Goal: Task Accomplishment & Management: Use online tool/utility

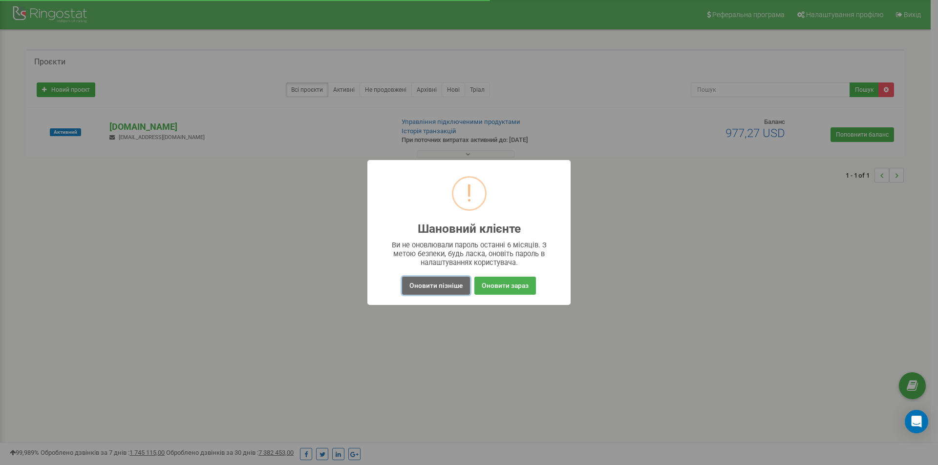
click at [451, 283] on button "Оновити пізніше" at bounding box center [436, 286] width 68 height 18
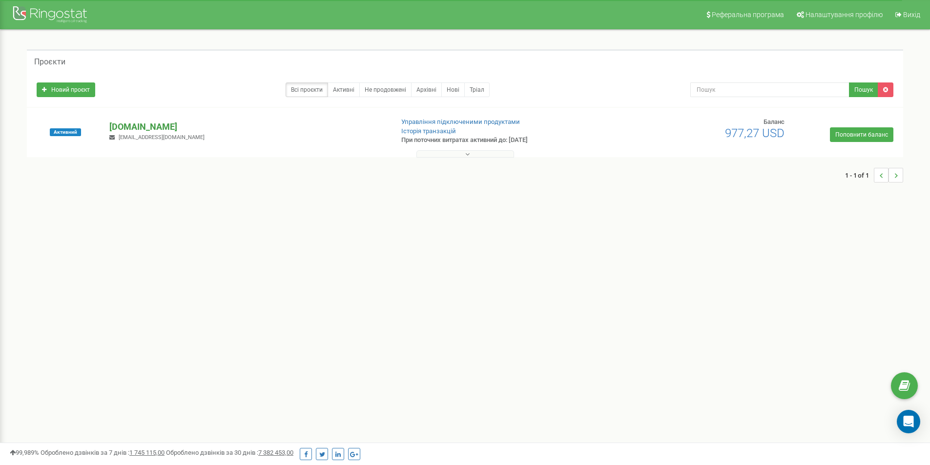
click at [134, 126] on p "[DOMAIN_NAME]" at bounding box center [247, 127] width 276 height 13
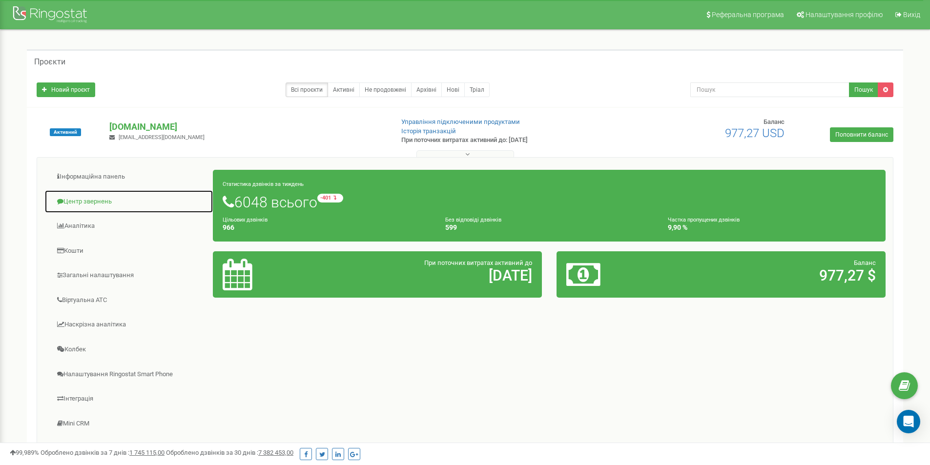
click at [75, 201] on link "Центр звернень" at bounding box center [128, 202] width 169 height 24
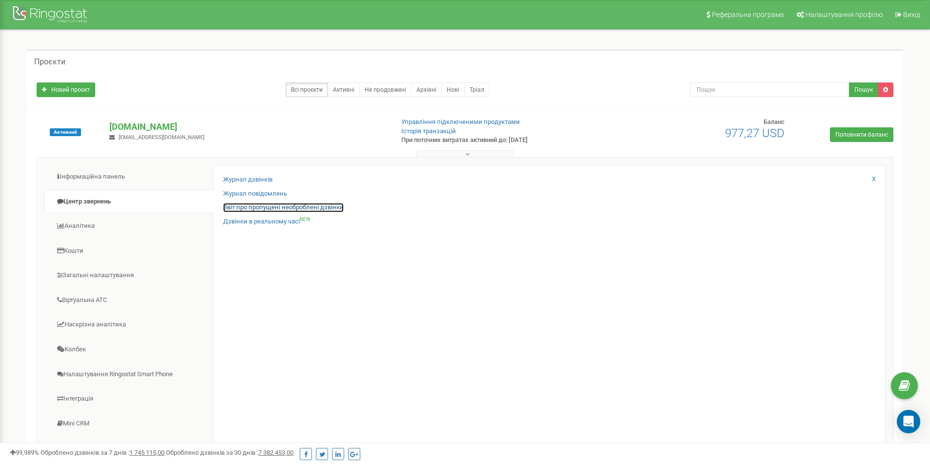
click at [271, 208] on link "Звіт про пропущені необроблені дзвінки" at bounding box center [283, 207] width 121 height 9
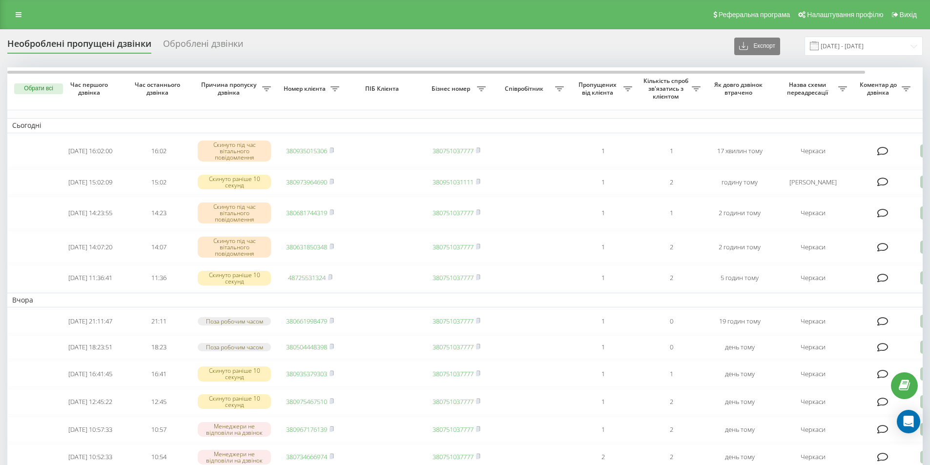
click at [819, 47] on span at bounding box center [814, 46] width 9 height 9
click at [872, 43] on input "22.08.2025 - 22.09.2025" at bounding box center [864, 46] width 118 height 19
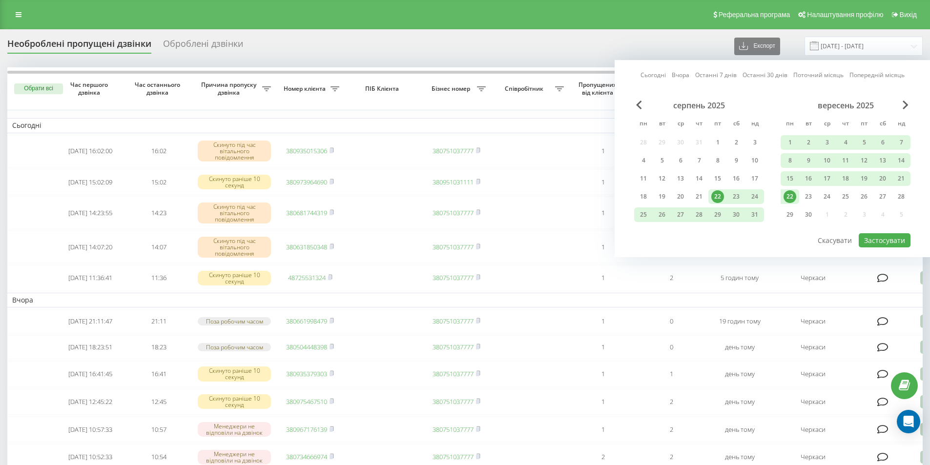
click at [652, 79] on link "Сьогодні" at bounding box center [653, 74] width 25 height 9
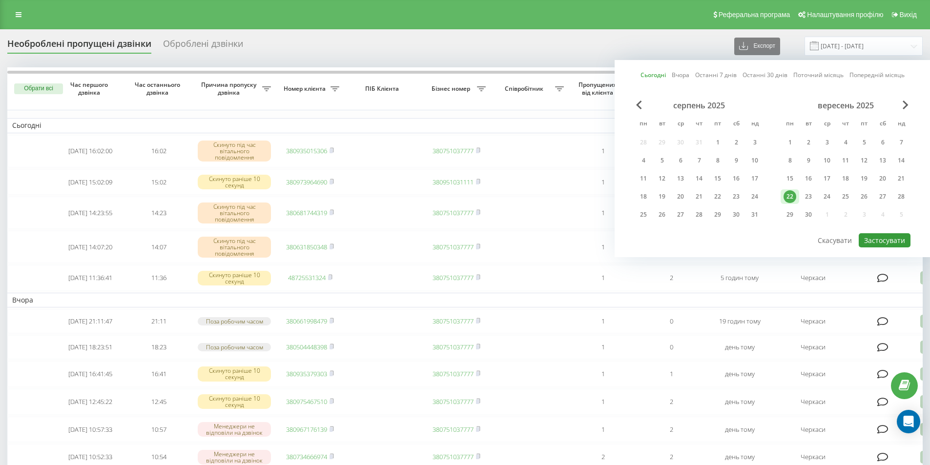
click at [898, 238] on button "Застосувати" at bounding box center [885, 240] width 52 height 14
type input "[DATE] - [DATE]"
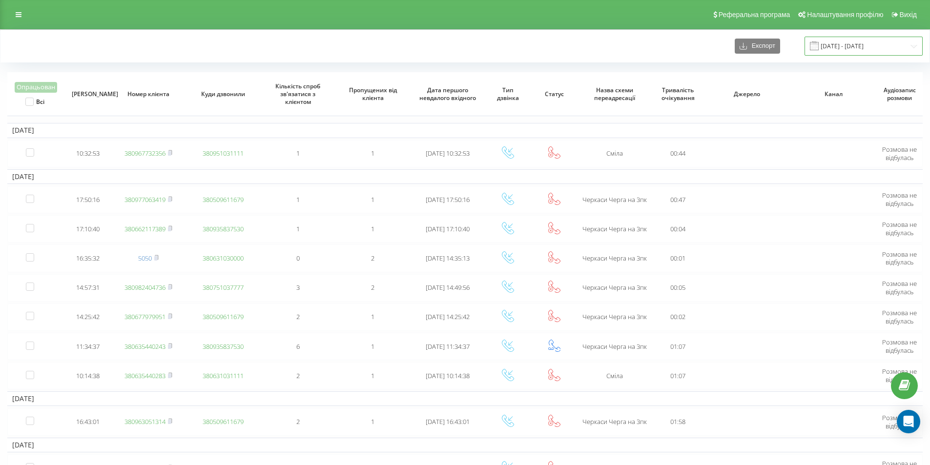
click at [879, 42] on input "06.10.2024 - 06.11.2024" at bounding box center [864, 46] width 118 height 19
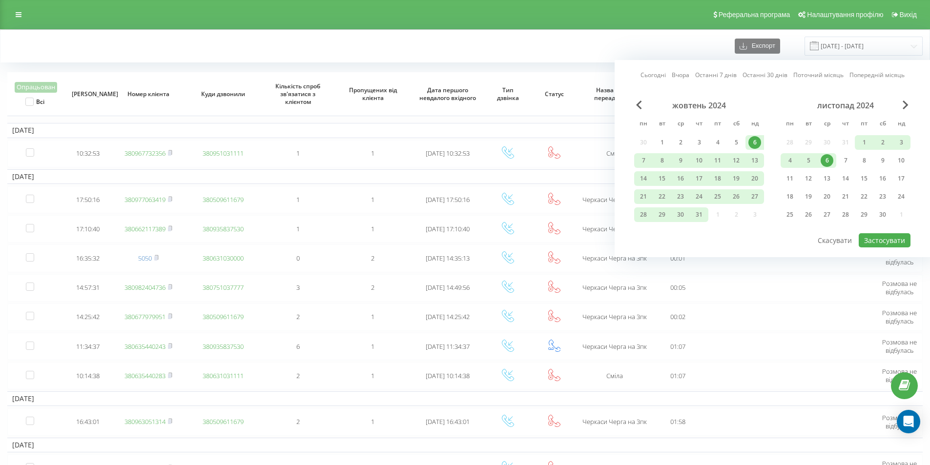
click at [644, 73] on link "Сьогодні" at bounding box center [653, 74] width 25 height 9
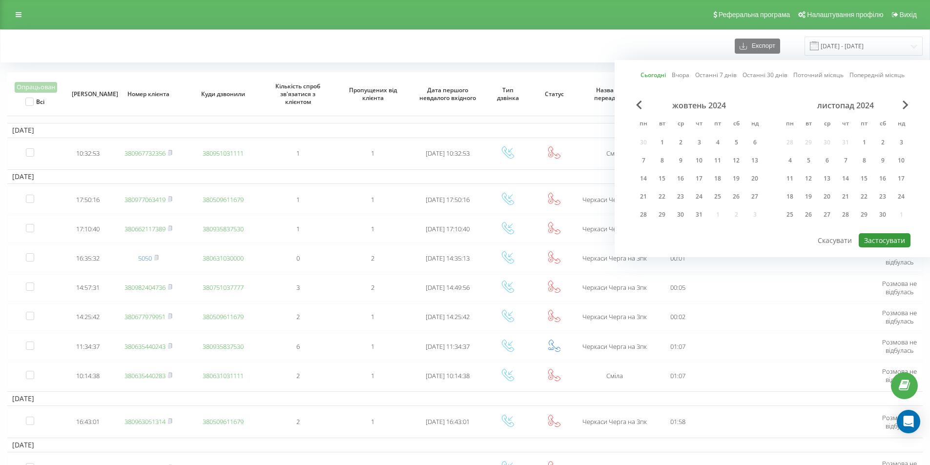
click at [894, 238] on button "Застосувати" at bounding box center [885, 240] width 52 height 14
type input "[DATE] - [DATE]"
